Goal: Obtain resource: Download file/media

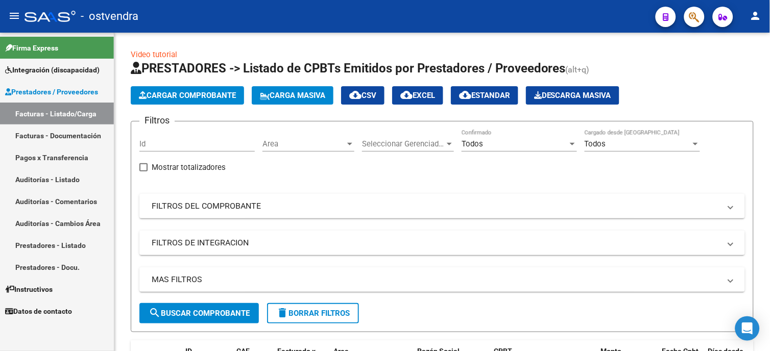
scroll to position [214, 0]
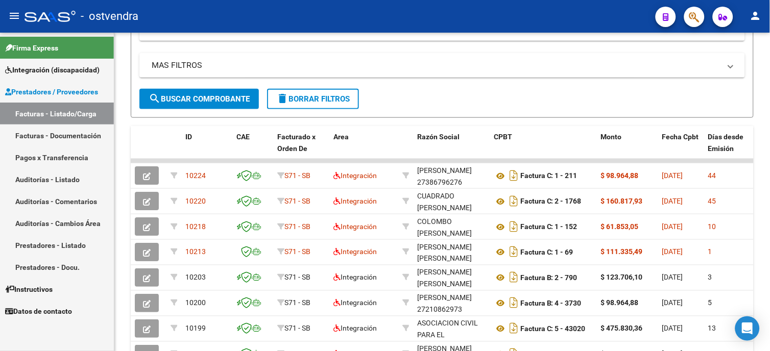
click at [87, 67] on span "Integración (discapacidad)" at bounding box center [52, 69] width 94 height 11
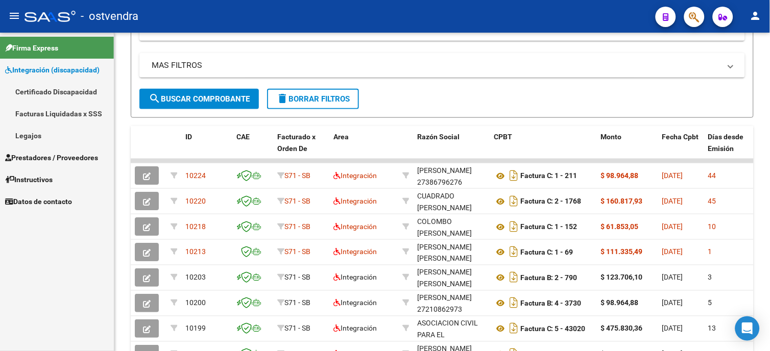
click at [72, 130] on link "Legajos" at bounding box center [57, 136] width 114 height 22
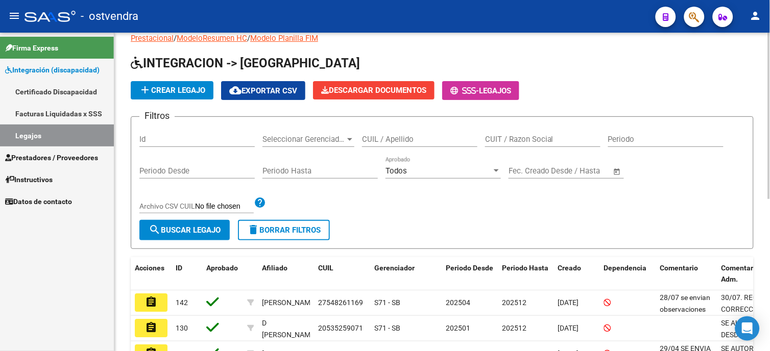
scroll to position [214, 0]
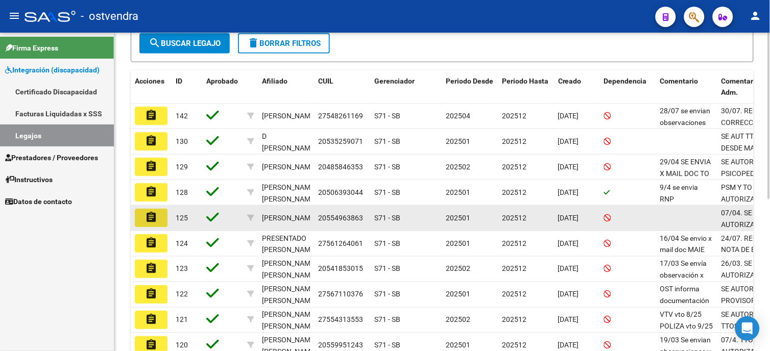
click at [147, 216] on mat-icon "assignment" at bounding box center [151, 217] width 12 height 12
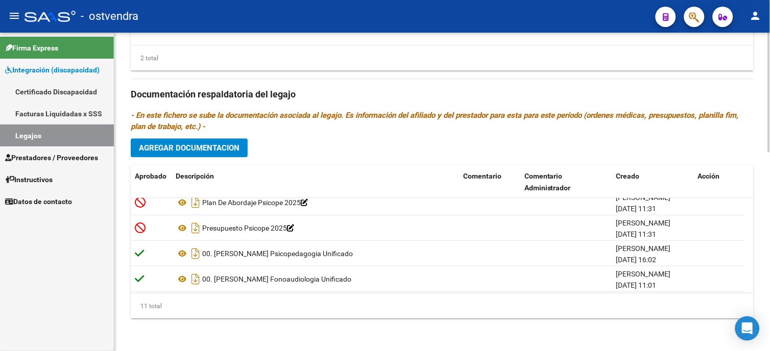
scroll to position [189, 0]
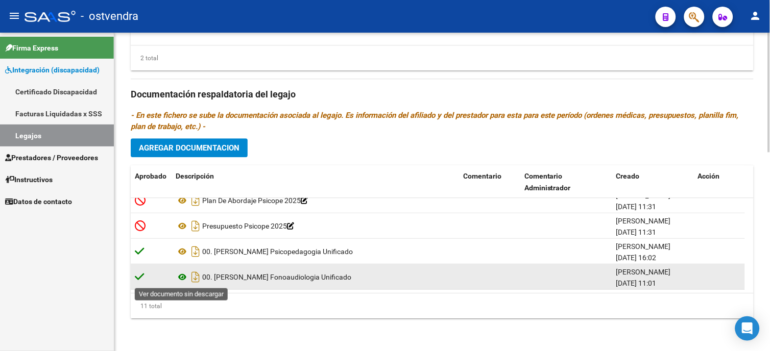
click at [184, 280] on icon at bounding box center [182, 277] width 13 height 12
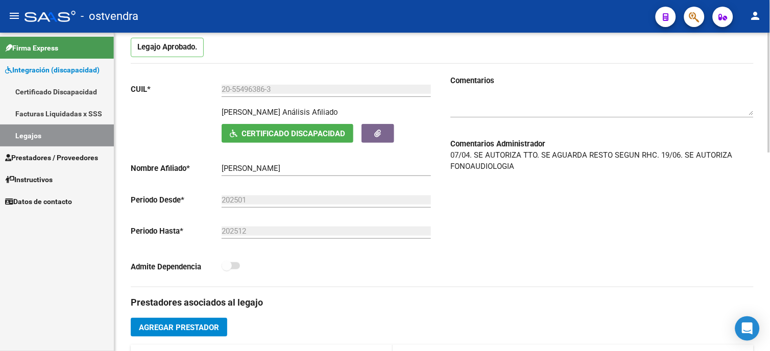
scroll to position [0, 0]
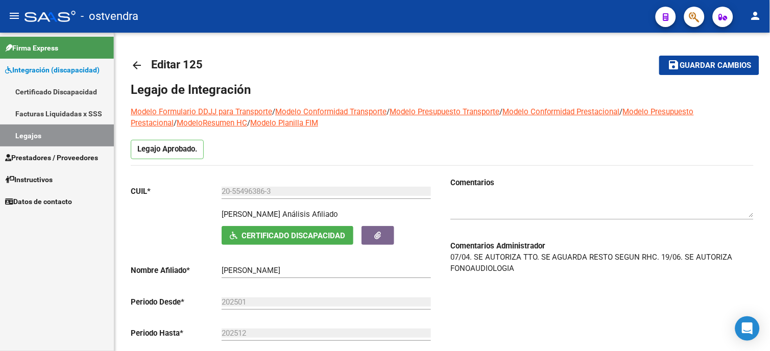
click at [81, 131] on link "Legajos" at bounding box center [57, 136] width 114 height 22
